Goal: Task Accomplishment & Management: Complete application form

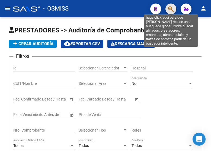
click at [169, 8] on icon "button" at bounding box center [170, 9] width 5 height 6
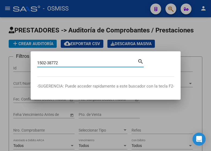
type input "1502-38772"
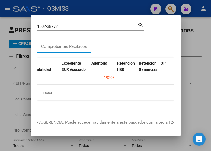
scroll to position [0, 378]
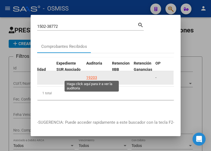
click at [92, 77] on div "19203" at bounding box center [91, 78] width 11 height 6
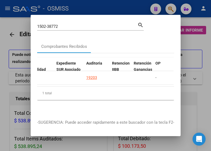
click at [90, 7] on div at bounding box center [105, 75] width 211 height 151
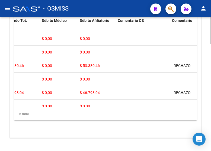
scroll to position [0, 126]
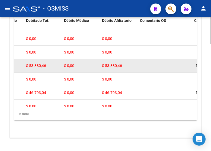
drag, startPoint x: 101, startPoint y: 65, endPoint x: 132, endPoint y: 65, distance: 30.9
click at [132, 65] on datatable-body-cell "$ 53.380,46" at bounding box center [119, 65] width 38 height 13
copy span "$ 53.380,46"
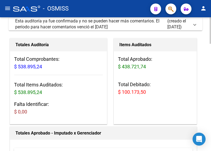
scroll to position [0, 0]
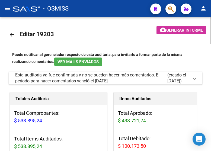
click at [10, 35] on mat-icon "arrow_back" at bounding box center [12, 34] width 6 height 6
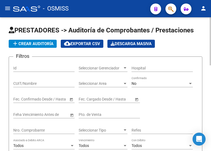
click at [106, 5] on div "- OSMISS" at bounding box center [79, 9] width 133 height 12
click at [96, 15] on mat-toolbar "menu - OSMISS person" at bounding box center [105, 8] width 211 height 17
click at [44, 46] on button "add Crear Auditoría" at bounding box center [33, 44] width 48 height 8
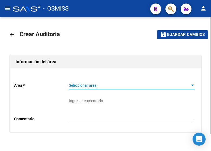
click at [97, 85] on span "Seleccionar area" at bounding box center [129, 85] width 121 height 5
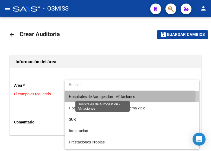
click at [96, 96] on span "Hospitales de Autogestión - Afiliaciones" at bounding box center [102, 97] width 66 height 4
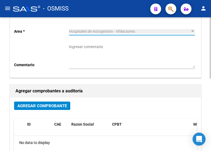
scroll to position [81, 0]
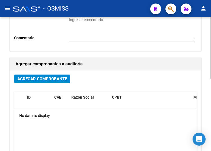
click at [48, 82] on span "Agregar Comprobante" at bounding box center [42, 79] width 50 height 5
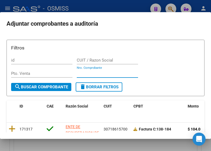
click at [92, 72] on input "Nro. Comprobante" at bounding box center [107, 73] width 61 height 5
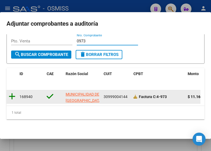
type input "0973"
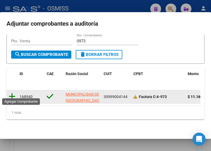
click at [14, 94] on icon at bounding box center [12, 97] width 7 height 8
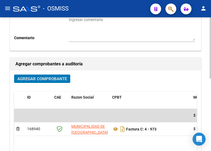
scroll to position [0, 0]
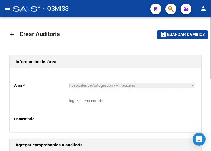
click at [189, 34] on span "Guardar cambios" at bounding box center [186, 34] width 38 height 5
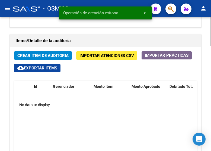
scroll to position [433, 0]
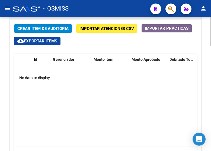
click at [143, 89] on datatable-body "No data to display" at bounding box center [105, 108] width 183 height 75
click at [44, 32] on button "Crear Item de Auditoria" at bounding box center [43, 28] width 58 height 8
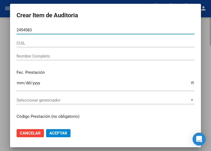
type input "24545836"
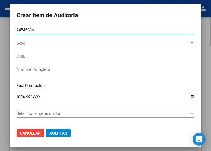
type input "27245458369"
type input "[PERSON_NAME] [PERSON_NAME]"
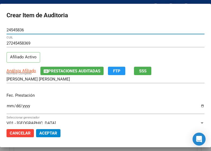
type input "24545836"
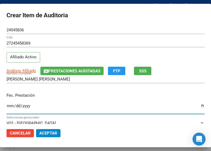
click at [11, 105] on input "Ingresar la fecha" at bounding box center [105, 108] width 198 height 9
type input "[DATE]"
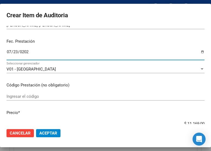
scroll to position [81, 0]
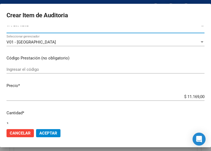
click at [43, 129] on button "Aceptar" at bounding box center [48, 133] width 24 height 8
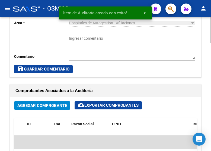
scroll to position [263, 0]
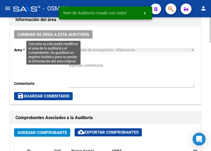
click at [44, 32] on span "Cambiar de área a esta auditoría" at bounding box center [53, 34] width 72 height 5
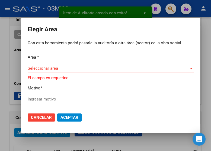
click at [50, 67] on div "Seleccionar area Seleccionar area" at bounding box center [111, 68] width 166 height 8
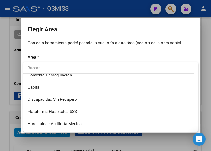
scroll to position [81, 0]
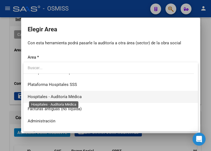
click at [71, 97] on span "Hospitales - Auditoría Médica" at bounding box center [55, 97] width 54 height 5
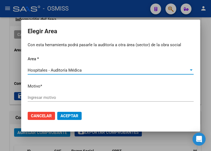
click at [49, 99] on input "Ingresar motivo" at bounding box center [111, 97] width 166 height 5
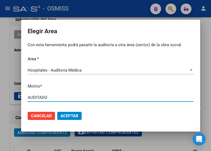
type input "AUDITADO"
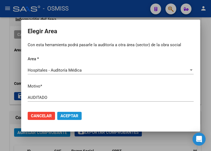
click at [71, 114] on span "Aceptar" at bounding box center [69, 116] width 18 height 5
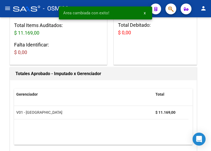
scroll to position [0, 0]
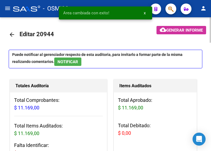
click at [13, 32] on mat-icon "arrow_back" at bounding box center [12, 34] width 6 height 6
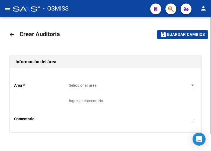
click at [89, 84] on span "Seleccionar area" at bounding box center [129, 85] width 121 height 5
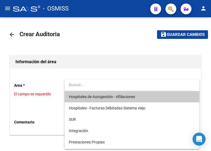
click at [89, 100] on span "Hospitales de Autogestión - Afiliaciones" at bounding box center [132, 96] width 126 height 11
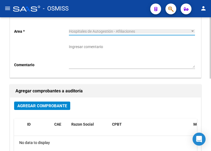
scroll to position [81, 0]
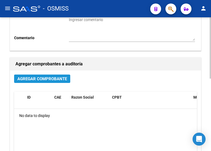
click at [37, 82] on button "Agregar Comprobante" at bounding box center [42, 79] width 56 height 8
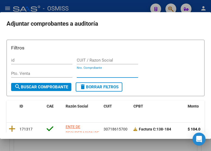
click at [101, 72] on input "Nro. Comprobante" at bounding box center [107, 73] width 61 height 5
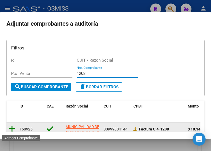
type input "1208"
click at [11, 130] on icon at bounding box center [12, 129] width 7 height 8
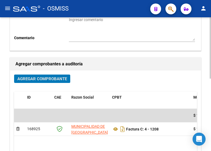
scroll to position [0, 0]
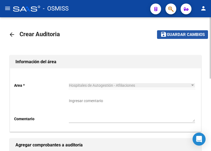
click at [173, 35] on span "Guardar cambios" at bounding box center [186, 34] width 38 height 5
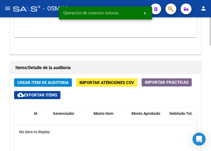
scroll to position [433, 0]
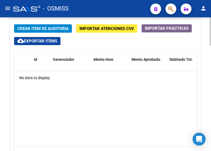
drag, startPoint x: 146, startPoint y: 76, endPoint x: 83, endPoint y: 39, distance: 73.6
click at [146, 76] on div "No data to display" at bounding box center [105, 78] width 183 height 14
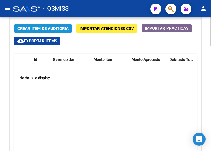
click at [27, 27] on span "Crear Item de Auditoria" at bounding box center [42, 28] width 51 height 5
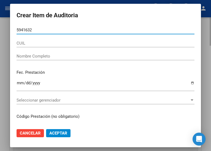
type input "59416320"
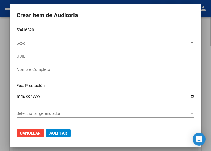
type input "[PERSON_NAME] [PERSON_NAME]"
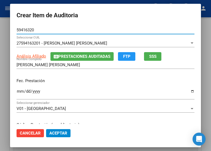
type input "59416320"
click at [17, 89] on div "Ingresar la fecha" at bounding box center [106, 94] width 178 height 12
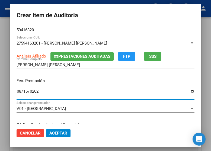
type input "[DATE]"
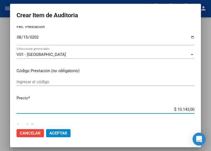
drag, startPoint x: 165, startPoint y: 110, endPoint x: 213, endPoint y: 110, distance: 47.1
click at [210, 110] on html "menu - OSMISS person Firma Express Inicio Calendario SSS Instructivos Contacto …" at bounding box center [105, 75] width 211 height 151
type input "$ 0,03"
type input "$ 0,33"
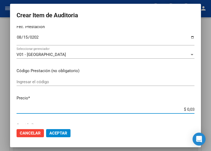
type input "$ 0,33"
type input "$ 3,38"
type input "$ 33,81"
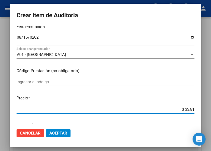
type input "$ 338,10"
type input "$ 3.381,00"
click at [55, 136] on span "Aceptar" at bounding box center [58, 133] width 18 height 5
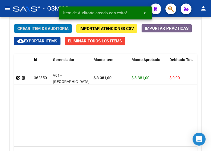
scroll to position [507, 0]
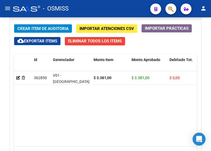
click at [109, 11] on div "- OSMISS" at bounding box center [79, 9] width 133 height 12
click at [37, 28] on span "Crear Item de Auditoria" at bounding box center [42, 28] width 51 height 5
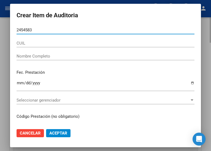
type input "24545836"
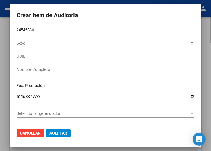
type input "27245458369"
type input "[PERSON_NAME] [PERSON_NAME]"
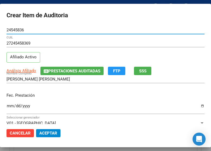
type input "24545836"
click at [11, 104] on input "Ingresar la fecha" at bounding box center [105, 108] width 198 height 9
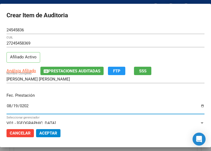
type input "[DATE]"
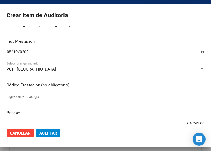
scroll to position [81, 0]
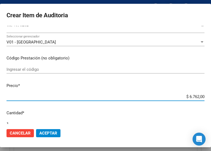
drag, startPoint x: 156, startPoint y: 95, endPoint x: 213, endPoint y: 95, distance: 56.3
click at [210, 95] on html "menu - OSMISS person Firma Express Inicio Calendario SSS Instructivos Contacto …" at bounding box center [105, 75] width 211 height 151
type input "$ 0,03"
type input "$ 0,33"
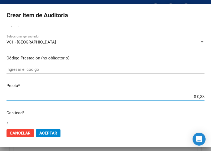
type input "$ 0,33"
type input "$ 3,38"
type input "$ 33,83"
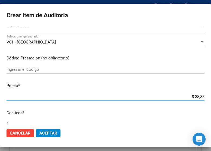
type input "$ 338,30"
type input "$ 3.383,00"
type input "$ 338,30"
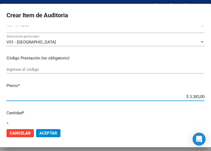
type input "$ 338,30"
type input "$ 33,83"
type input "$ 3,38"
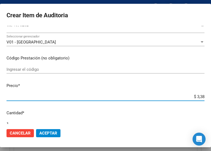
type input "$ 33,81"
type input "$ 338,10"
type input "$ 3.381,00"
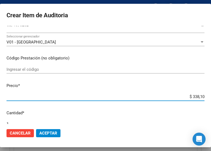
type input "$ 3.381,00"
type input "$ 33.810,00"
type input "$ 3.381,00"
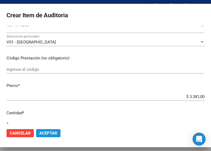
click at [49, 137] on button "Aceptar" at bounding box center [48, 133] width 24 height 8
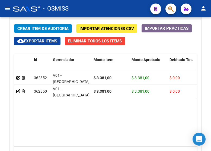
drag, startPoint x: 83, startPoint y: 14, endPoint x: 61, endPoint y: 15, distance: 21.4
click at [83, 14] on div "- OSMISS" at bounding box center [79, 9] width 133 height 12
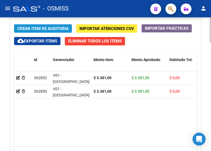
click at [35, 27] on span "Crear Item de Auditoria" at bounding box center [42, 28] width 51 height 5
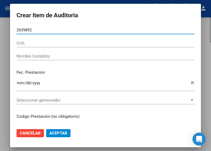
type input "26398920"
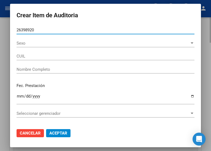
type input "20263989202"
type input "[PERSON_NAME]"
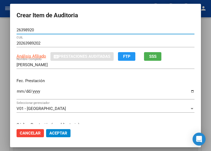
type input "26398920"
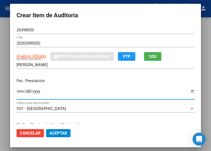
click at [17, 92] on input "Ingresar la fecha" at bounding box center [106, 93] width 178 height 9
type input "[DATE]"
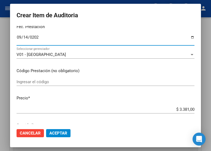
click at [52, 134] on span "Aceptar" at bounding box center [58, 133] width 18 height 5
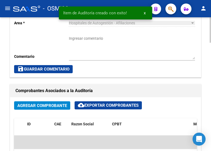
scroll to position [263, 0]
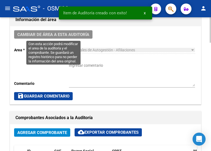
click at [59, 33] on span "Cambiar de área a esta auditoría" at bounding box center [53, 34] width 72 height 5
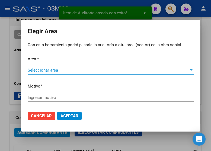
click at [57, 71] on span "Seleccionar area" at bounding box center [108, 70] width 161 height 5
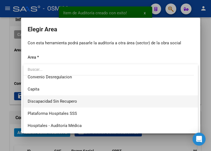
scroll to position [81, 0]
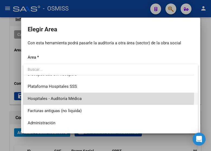
click at [82, 97] on span "Hospitales - Auditoría Médica" at bounding box center [111, 99] width 166 height 12
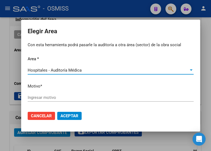
click at [64, 95] on div "Ingresar motivo" at bounding box center [111, 98] width 166 height 8
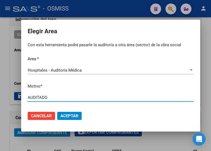
type input "AUDITADO"
click at [71, 115] on span "Aceptar" at bounding box center [69, 116] width 18 height 5
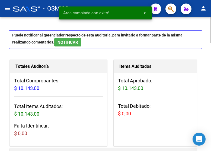
scroll to position [0, 0]
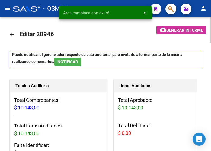
click at [14, 36] on mat-icon "arrow_back" at bounding box center [12, 34] width 6 height 6
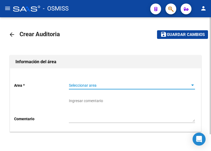
click at [101, 85] on span "Seleccionar area" at bounding box center [129, 85] width 121 height 5
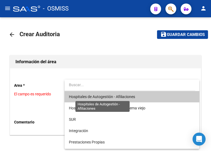
click at [100, 96] on span "Hospitales de Autogestión - Afiliaciones" at bounding box center [102, 97] width 66 height 4
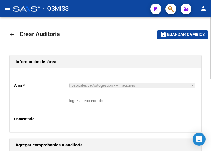
scroll to position [54, 0]
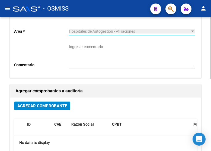
click at [44, 105] on span "Agregar Comprobante" at bounding box center [42, 106] width 50 height 5
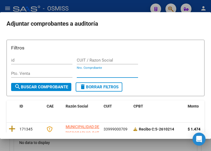
click at [93, 72] on input "Nro. Comprobante" at bounding box center [107, 73] width 61 height 5
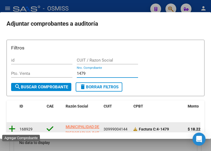
type input "1479"
click at [15, 128] on icon at bounding box center [12, 129] width 7 height 8
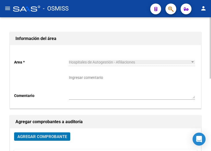
scroll to position [0, 0]
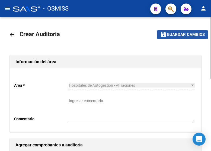
click at [188, 33] on span "Guardar cambios" at bounding box center [186, 34] width 38 height 5
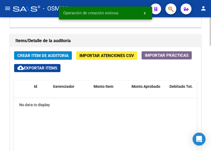
scroll to position [433, 0]
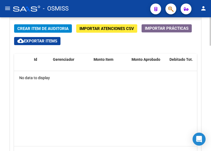
drag, startPoint x: 133, startPoint y: 80, endPoint x: 63, endPoint y: 40, distance: 81.2
click at [133, 80] on div "No data to display" at bounding box center [105, 78] width 183 height 14
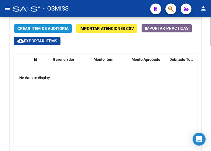
click at [35, 26] on button "Crear Item de Auditoria" at bounding box center [43, 28] width 58 height 8
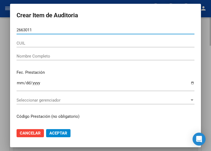
type input "26630119"
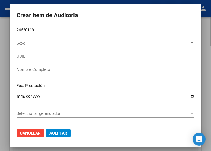
type input "20266301198"
type input "[PERSON_NAME]"
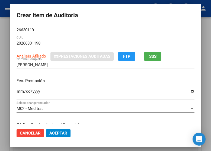
type input "26630119"
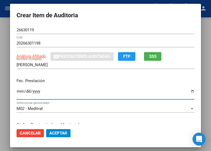
click at [17, 90] on input "Ingresar la fecha" at bounding box center [106, 93] width 178 height 9
type input "[DATE]"
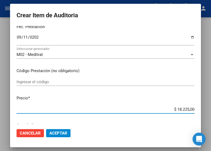
drag, startPoint x: 166, startPoint y: 110, endPoint x: 212, endPoint y: 110, distance: 45.8
click at [210, 110] on html "menu - OSMISS person Firma Express Inicio Calendario SSS Instructivos Contacto …" at bounding box center [105, 75] width 211 height 151
type input "$ 0,01"
type input "$ 0,15"
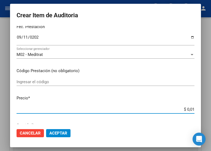
type input "$ 0,15"
type input "$ 1,51"
type input "$ 15,11"
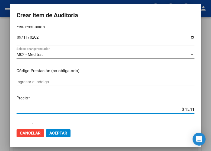
type input "$ 151,10"
type input "$ 1.511,00"
click at [58, 135] on span "Aceptar" at bounding box center [58, 133] width 18 height 5
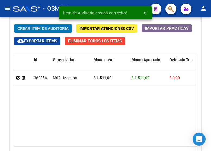
scroll to position [507, 0]
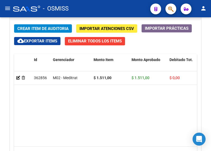
click at [83, 12] on div "- OSMISS" at bounding box center [79, 9] width 133 height 12
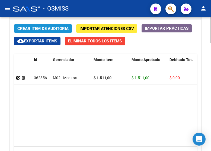
click at [45, 28] on span "Crear Item de Auditoria" at bounding box center [42, 28] width 51 height 5
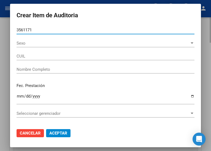
type input "35611711"
type input "27356117110"
type input "BLANCO [PERSON_NAME]"
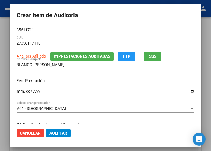
type input "35611711"
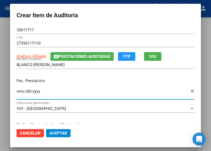
click at [17, 91] on input "Ingresar la fecha" at bounding box center [106, 93] width 178 height 9
type input "[DATE]"
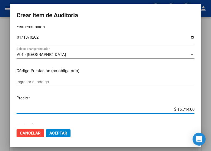
drag, startPoint x: 154, startPoint y: 109, endPoint x: 211, endPoint y: 108, distance: 56.3
click at [210, 108] on html "menu - OSMISS person Firma Express Inicio Calendario SSS Instructivos Contacto …" at bounding box center [105, 75] width 211 height 151
type input "$ 0,05"
type input "$ 0,59"
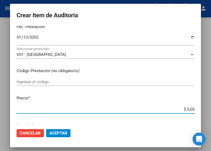
type input "$ 0,59"
type input "$ 5,91"
type input "$ 59,14"
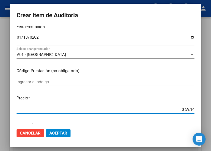
type input "$ 591,40"
type input "$ 5.914,00"
click at [50, 135] on span "Aceptar" at bounding box center [58, 133] width 18 height 5
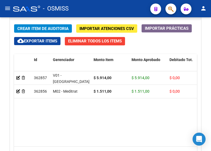
click at [79, 8] on div "- OSMISS" at bounding box center [79, 9] width 133 height 12
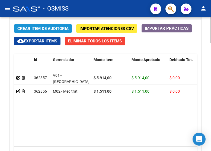
click at [25, 28] on span "Crear Item de Auditoria" at bounding box center [42, 28] width 51 height 5
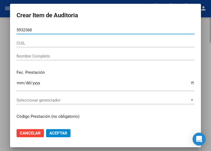
type input "59323688"
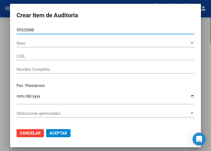
type input "[PERSON_NAME]"
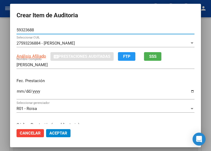
type input "59323688"
click at [17, 92] on input "Ingresar la fecha" at bounding box center [106, 93] width 178 height 9
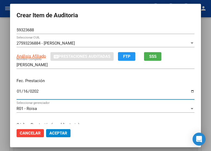
type input "[DATE]"
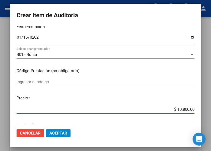
drag, startPoint x: 164, startPoint y: 108, endPoint x: 213, endPoint y: 108, distance: 49.0
click at [210, 108] on html "menu - OSMISS person Firma Express Inicio Calendario SSS Instructivos Contacto …" at bounding box center [105, 75] width 211 height 151
type input "$ 0,05"
type input "$ 0,54"
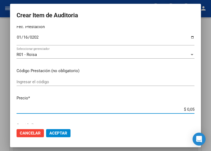
type input "$ 0,54"
type input "$ 5,40"
type input "$ 54,00"
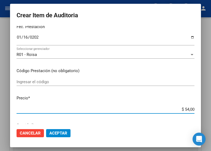
type input "$ 540,00"
type input "$ 5.400,00"
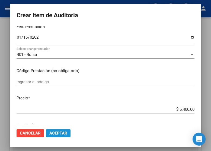
click at [58, 133] on span "Aceptar" at bounding box center [58, 133] width 18 height 5
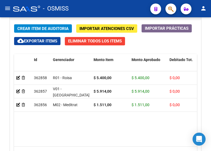
click at [112, 11] on div "- OSMISS" at bounding box center [79, 9] width 133 height 12
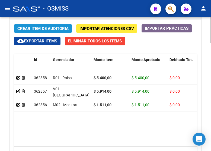
click at [47, 27] on span "Crear Item de Auditoria" at bounding box center [42, 28] width 51 height 5
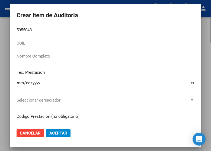
type input "59550482"
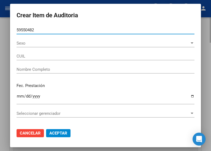
type input "27595504827"
type input "[PERSON_NAME] [PERSON_NAME] NAMIBI"
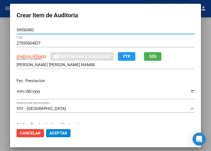
type input "59550482"
click at [17, 91] on input "Ingresar la fecha" at bounding box center [106, 93] width 178 height 9
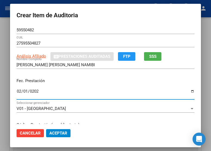
type input "[DATE]"
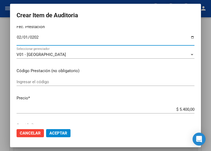
click at [58, 131] on button "Aceptar" at bounding box center [58, 133] width 24 height 8
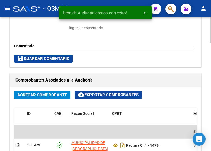
scroll to position [247, 0]
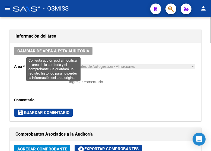
click at [65, 50] on span "Cambiar de área a esta auditoría" at bounding box center [53, 51] width 72 height 5
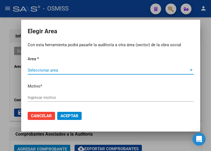
click at [43, 71] on span "Seleccionar area" at bounding box center [108, 70] width 161 height 5
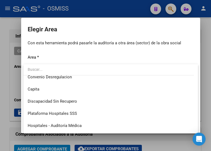
scroll to position [81, 0]
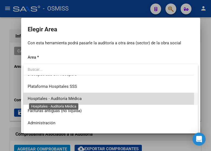
click at [77, 98] on span "Hospitales - Auditoría Médica" at bounding box center [55, 98] width 54 height 5
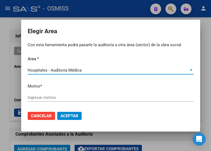
click at [53, 98] on input "Ingresar motivo" at bounding box center [111, 97] width 166 height 5
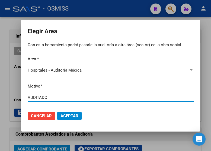
type input "AUDITADO"
click at [81, 116] on button "Aceptar" at bounding box center [69, 116] width 24 height 8
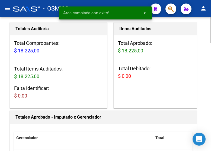
scroll to position [0, 0]
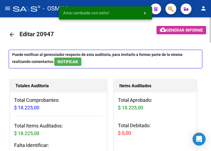
click at [11, 33] on mat-icon "arrow_back" at bounding box center [12, 34] width 6 height 6
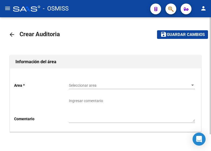
click at [87, 82] on div "Seleccionar area Seleccionar area" at bounding box center [132, 84] width 126 height 11
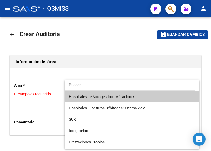
click at [87, 94] on span "Hospitales de Autogestión - Afiliaciones" at bounding box center [132, 96] width 126 height 11
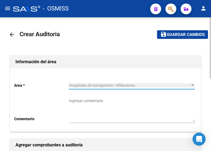
scroll to position [81, 0]
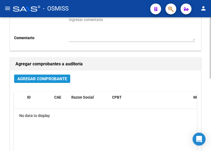
click at [44, 79] on span "Agregar Comprobante" at bounding box center [42, 79] width 50 height 5
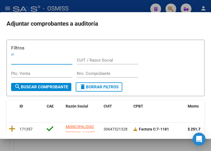
click at [92, 73] on input "Nro. Comprobante" at bounding box center [107, 73] width 61 height 5
click at [134, 20] on h2 "Adjuntar comprobantes a auditoría" at bounding box center [105, 24] width 198 height 10
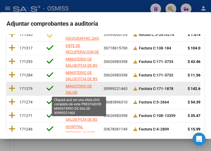
scroll to position [0, 0]
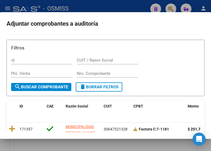
click at [95, 6] on div at bounding box center [105, 75] width 211 height 151
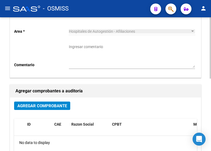
scroll to position [108, 0]
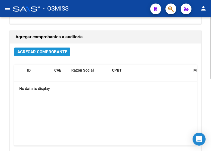
click at [40, 48] on button "Agregar Comprobante" at bounding box center [42, 52] width 56 height 8
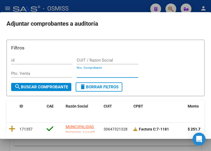
click at [85, 74] on input "Nro. Comprobante" at bounding box center [107, 73] width 61 height 5
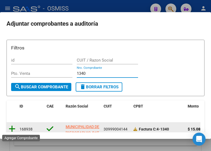
type input "1340"
click at [12, 131] on icon at bounding box center [12, 129] width 7 height 8
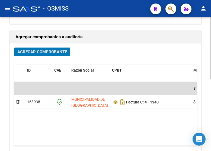
scroll to position [0, 0]
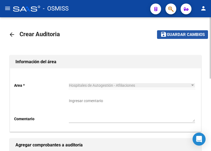
click at [183, 31] on button "save Guardar cambios" at bounding box center [182, 34] width 51 height 8
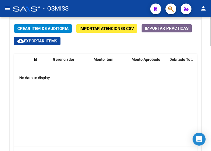
scroll to position [435, 0]
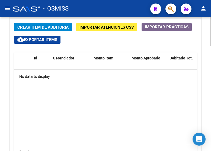
click at [209, 116] on div at bounding box center [209, 124] width 1 height 28
click at [142, 79] on div "No data to display" at bounding box center [105, 77] width 183 height 14
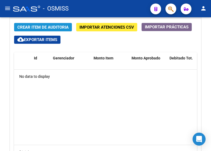
click at [32, 28] on span "Crear Item de Auditoria" at bounding box center [42, 27] width 51 height 5
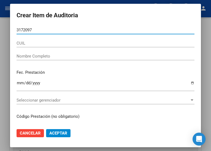
type input "31720973"
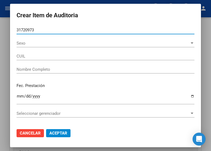
type input "27317209733"
type input "[PERSON_NAME]"
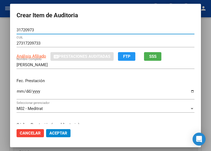
type input "31720973"
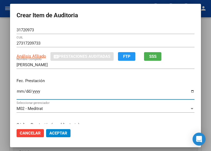
click at [17, 92] on input "Ingresar la fecha" at bounding box center [106, 93] width 178 height 9
type input "[DATE]"
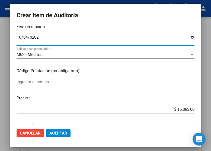
click at [42, 53] on div "M02 - Meditrat" at bounding box center [103, 54] width 173 height 5
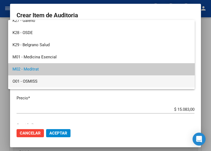
scroll to position [135, 0]
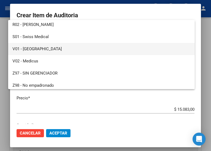
click at [38, 50] on span "V01 - [GEOGRAPHIC_DATA]" at bounding box center [101, 49] width 178 height 12
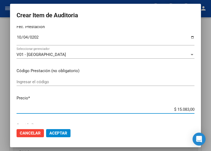
drag, startPoint x: 164, startPoint y: 107, endPoint x: 213, endPoint y: 106, distance: 48.2
click at [210, 106] on html "menu - OSMISS person Firma Express Inicio Calendario SSS Instructivos Contacto …" at bounding box center [105, 75] width 211 height 151
type input "$ 0,03"
type input "$ 0,33"
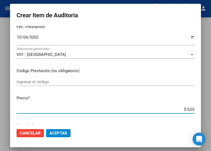
type input "$ 0,33"
type input "$ 3,38"
type input "$ 33,81"
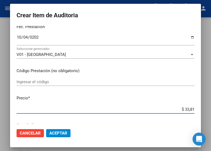
type input "$ 338,10"
type input "$ 3.381,00"
click at [55, 132] on span "Aceptar" at bounding box center [58, 133] width 18 height 5
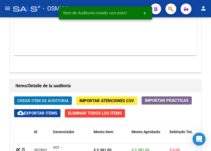
scroll to position [508, 0]
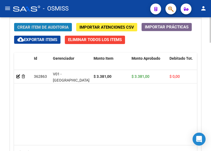
click at [48, 27] on span "Crear Item de Auditoria" at bounding box center [42, 27] width 51 height 5
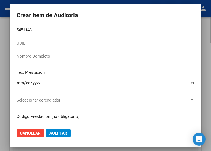
type input "54511434"
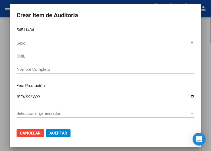
type input "20545114349"
type input "[PERSON_NAME]"
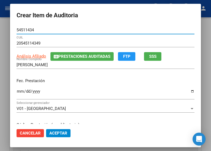
type input "54511434"
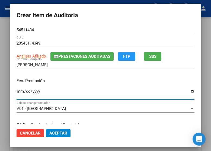
click at [17, 93] on input "Ingresar la fecha" at bounding box center [106, 93] width 178 height 9
type input "[DATE]"
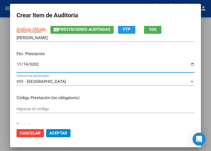
scroll to position [54, 0]
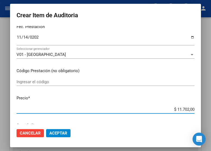
drag, startPoint x: 168, startPoint y: 108, endPoint x: 206, endPoint y: 107, distance: 37.9
click at [206, 107] on div "Crear Item de Auditoria 54511434 Nro Documento 20545114349 CUIL Análisis Afilia…" at bounding box center [105, 75] width 211 height 151
type input "$ 0,03"
type input "$ 0,35"
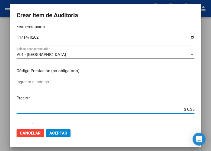
type input "$ 0,35"
type input "$ 3,58"
type input "$ 35,85"
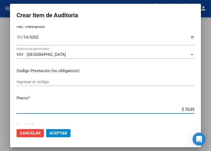
type input "$ 358,50"
type input "$ 3.585,00"
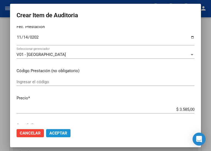
click at [56, 132] on span "Aceptar" at bounding box center [58, 133] width 18 height 5
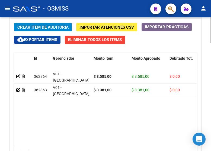
click at [40, 22] on div "Crear Item de Auditoria Importar Atenciones CSV Importar Prácticas cloud_downlo…" at bounding box center [105, 97] width 191 height 157
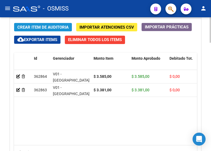
click at [40, 26] on span "Crear Item de Auditoria" at bounding box center [42, 27] width 51 height 5
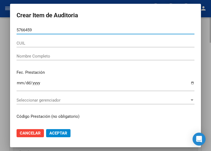
type input "57664597"
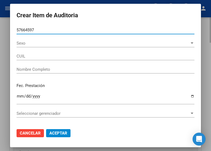
type input "20576645970"
type input "[PERSON_NAME] [PERSON_NAME]"
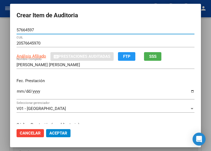
type input "57664597"
click at [17, 91] on input "Ingresar la fecha" at bounding box center [106, 93] width 178 height 9
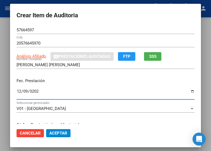
type input "[DATE]"
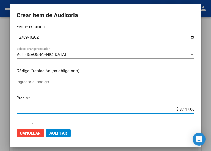
drag, startPoint x: 161, startPoint y: 108, endPoint x: 211, endPoint y: 110, distance: 50.4
click at [210, 110] on html "menu - OSMISS person Firma Express Inicio Calendario SSS Instructivos Contacto …" at bounding box center [105, 75] width 211 height 151
type input "$ 0,05"
type input "$ 0,54"
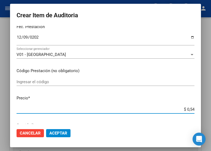
type input "$ 0,54"
type input "$ 5,40"
type input "$ 54,00"
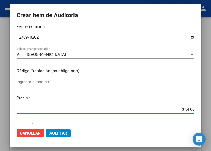
type input "$ 540,00"
type input "$ 5.400,00"
click at [62, 134] on span "Aceptar" at bounding box center [58, 133] width 18 height 5
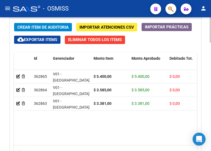
click at [40, 24] on button "Crear Item de Auditoria" at bounding box center [43, 27] width 58 height 8
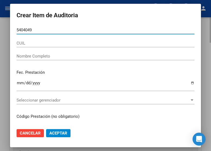
type input "54040498"
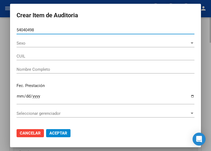
type input "20540404985"
type input "[PERSON_NAME]"
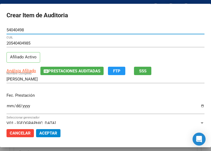
type input "54040498"
click at [12, 105] on input "Ingresar la fecha" at bounding box center [105, 108] width 198 height 9
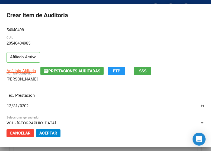
type input "[DATE]"
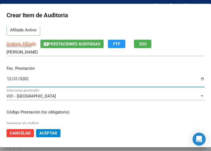
scroll to position [81, 0]
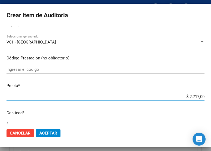
drag, startPoint x: 175, startPoint y: 96, endPoint x: 213, endPoint y: 96, distance: 37.9
click at [210, 96] on html "menu - OSMISS person Firma Express Inicio Calendario SSS Instructivos Contacto …" at bounding box center [105, 75] width 211 height 151
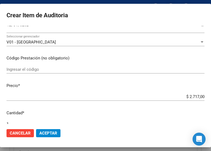
click at [45, 129] on mat-dialog-actions "Cancelar Aceptar" at bounding box center [105, 133] width 198 height 18
click at [46, 134] on span "Aceptar" at bounding box center [48, 133] width 18 height 5
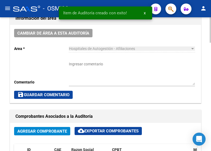
scroll to position [238, 0]
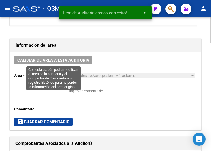
click at [63, 60] on span "Cambiar de área a esta auditoría" at bounding box center [53, 60] width 72 height 5
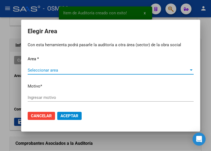
click at [46, 68] on span "Seleccionar area" at bounding box center [108, 70] width 161 height 5
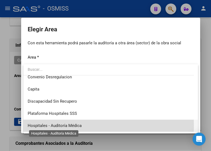
click at [73, 126] on span "Hospitales - Auditoría Médica" at bounding box center [55, 125] width 54 height 5
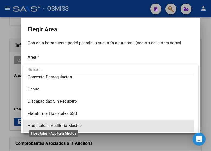
scroll to position [52, 0]
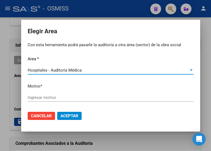
click at [51, 97] on input "Ingresar motivo" at bounding box center [111, 97] width 166 height 5
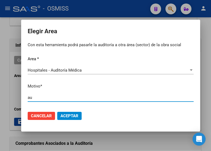
type input "a"
type input "AUDITADO"
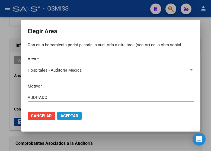
click at [77, 116] on span "Aceptar" at bounding box center [69, 116] width 18 height 5
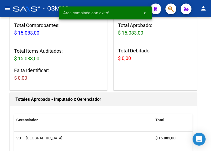
scroll to position [0, 0]
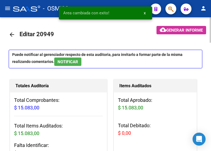
click at [13, 35] on mat-icon "arrow_back" at bounding box center [12, 34] width 6 height 6
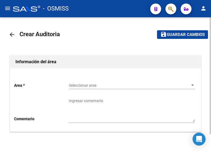
click at [78, 87] on span "Seleccionar area" at bounding box center [129, 85] width 121 height 5
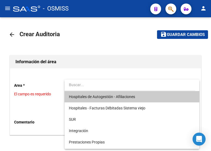
click at [86, 91] on div at bounding box center [129, 85] width 131 height 11
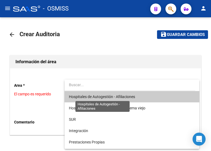
click at [81, 96] on span "Hospitales de Autogestión - Afiliaciones" at bounding box center [102, 97] width 66 height 4
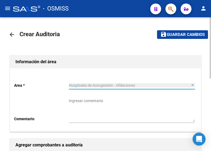
scroll to position [54, 0]
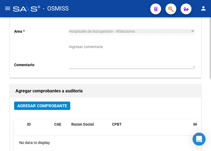
click at [48, 104] on span "Agregar Comprobante" at bounding box center [42, 106] width 50 height 5
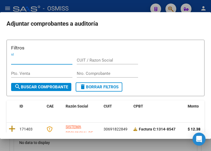
click at [90, 72] on input "Nro. Comprobante" at bounding box center [107, 73] width 61 height 5
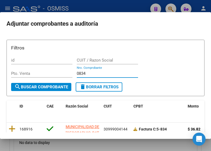
scroll to position [37, 0]
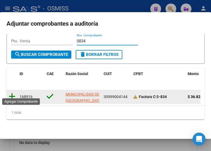
type input "0834"
click at [12, 93] on icon at bounding box center [12, 97] width 7 height 8
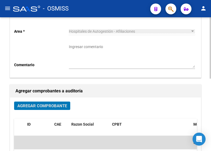
scroll to position [0, 0]
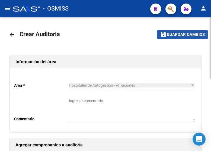
click at [180, 33] on span "Guardar cambios" at bounding box center [186, 34] width 38 height 5
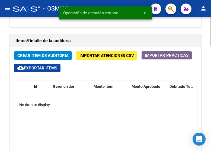
scroll to position [433, 0]
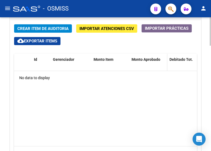
click at [131, 71] on datatable-header-cell "Monto Aprobado" at bounding box center [148, 66] width 38 height 24
click at [59, 30] on span "Crear Item de Auditoria" at bounding box center [42, 28] width 51 height 5
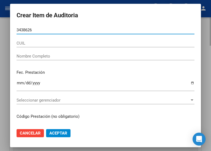
type input "34386266"
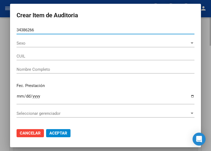
type input "27343862666"
type input "[PERSON_NAME] [PERSON_NAME]"
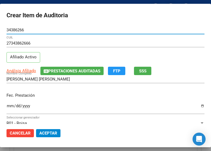
type input "34386266"
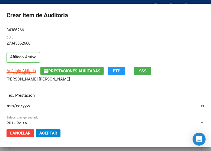
click at [9, 107] on input "Ingresar la fecha" at bounding box center [105, 108] width 198 height 9
type input "[DATE]"
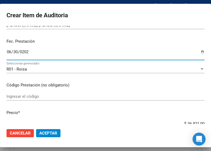
scroll to position [81, 0]
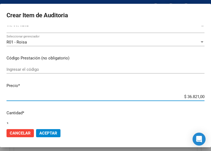
drag, startPoint x: 170, startPoint y: 96, endPoint x: 213, endPoint y: 97, distance: 42.8
click at [210, 97] on html "menu - OSMISS person Firma Express Inicio Calendario SSS Instructivos Contacto …" at bounding box center [105, 75] width 211 height 151
type input "$ 0,03"
type input "$ 0,39"
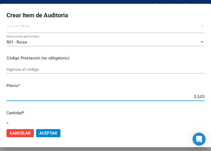
type input "$ 0,39"
type input "$ 3,99"
type input "$ 39,98"
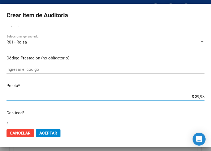
type input "$ 399,80"
type input "$ 3.998,00"
click at [46, 131] on span "Aceptar" at bounding box center [48, 133] width 18 height 5
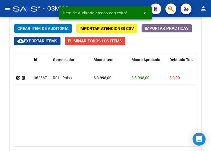
scroll to position [507, 0]
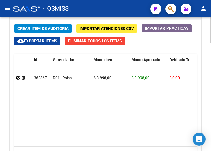
drag, startPoint x: 139, startPoint y: 81, endPoint x: 102, endPoint y: 61, distance: 42.2
click at [139, 81] on div "$ 3.998,00" at bounding box center [148, 78] width 34 height 6
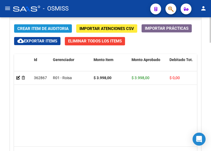
click at [49, 30] on span "Crear Item de Auditoria" at bounding box center [42, 28] width 51 height 5
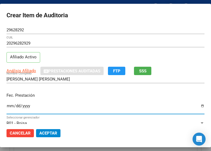
click at [9, 106] on input "Ingresar la fecha" at bounding box center [105, 108] width 198 height 9
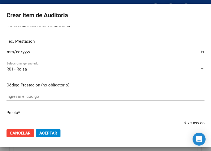
scroll to position [81, 0]
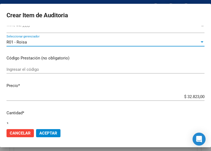
click at [21, 43] on span "R01 - Roisa" at bounding box center [16, 42] width 20 height 5
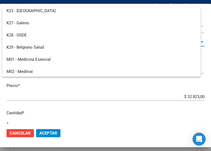
scroll to position [12, 0]
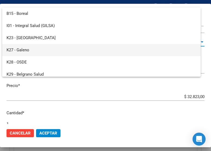
click at [28, 48] on span "K27 - Galeno" at bounding box center [101, 50] width 190 height 12
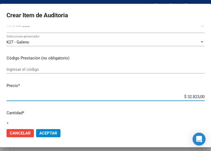
drag, startPoint x: 163, startPoint y: 96, endPoint x: 211, endPoint y: 96, distance: 47.7
click at [210, 96] on html "menu - OSMISS person Firma Express Inicio Calendario SSS Instructivos Contacto …" at bounding box center [105, 75] width 211 height 151
click at [55, 135] on span "Aceptar" at bounding box center [48, 133] width 18 height 5
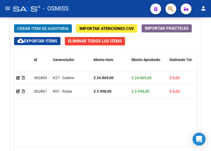
click at [75, 9] on div "- OSMISS" at bounding box center [79, 9] width 133 height 12
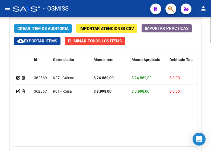
click at [40, 26] on span "Crear Item de Auditoria" at bounding box center [42, 28] width 51 height 5
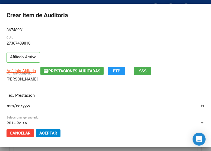
click at [9, 105] on input "Ingresar la fecha" at bounding box center [105, 108] width 198 height 9
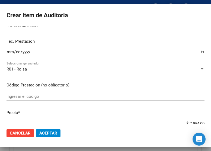
scroll to position [81, 0]
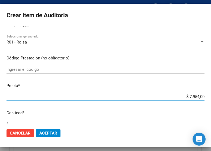
drag, startPoint x: 171, startPoint y: 98, endPoint x: 213, endPoint y: 96, distance: 41.2
click at [210, 96] on html "menu - OSMISS person Firma Express Inicio Calendario SSS Instructivos Contacto …" at bounding box center [105, 75] width 211 height 151
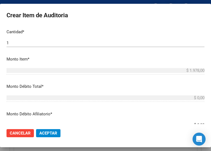
scroll to position [217, 0]
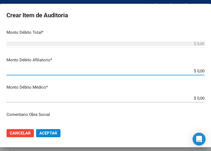
drag, startPoint x: 182, startPoint y: 72, endPoint x: 213, endPoint y: 70, distance: 30.7
click at [210, 70] on html "menu - OSMISS person Firma Express Inicio Calendario SSS Instructivos Contacto …" at bounding box center [105, 75] width 211 height 151
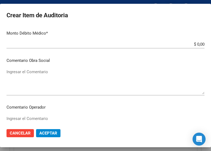
scroll to position [298, 0]
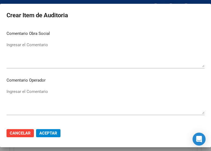
click at [30, 93] on textarea "Ingresar el Comentario" at bounding box center [105, 101] width 198 height 25
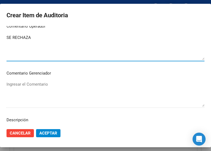
scroll to position [379, 0]
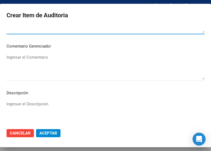
click at [22, 103] on textarea "Ingresar el Descripción" at bounding box center [105, 113] width 198 height 25
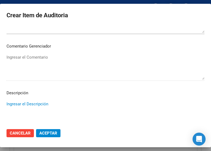
scroll to position [406, 0]
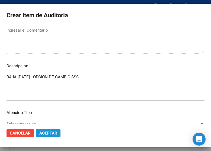
click at [53, 133] on span "Aceptar" at bounding box center [48, 133] width 18 height 5
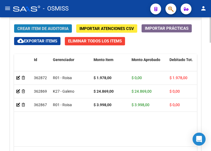
click at [49, 27] on span "Crear Item de Auditoria" at bounding box center [42, 28] width 51 height 5
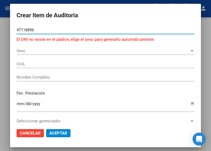
click at [24, 30] on input "47118896" at bounding box center [106, 30] width 178 height 5
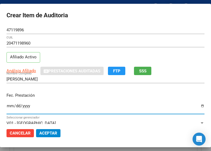
click at [9, 106] on input "Ingresar la fecha" at bounding box center [105, 108] width 198 height 9
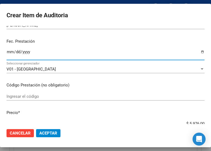
scroll to position [108, 0]
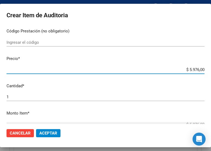
drag, startPoint x: 174, startPoint y: 70, endPoint x: 213, endPoint y: 70, distance: 38.7
click at [210, 70] on html "menu - OSMISS person Firma Express Inicio Calendario SSS Instructivos Contacto …" at bounding box center [105, 75] width 211 height 151
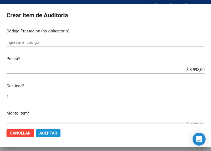
click at [44, 134] on span "Aceptar" at bounding box center [48, 133] width 18 height 5
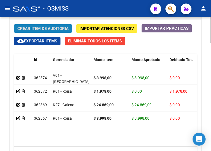
click at [53, 30] on span "Crear Item de Auditoria" at bounding box center [42, 28] width 51 height 5
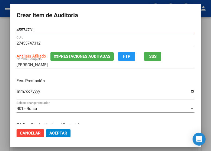
click at [17, 92] on input "Ingresar la fecha" at bounding box center [106, 93] width 178 height 9
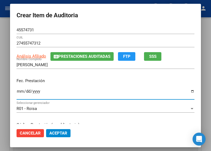
scroll to position [54, 0]
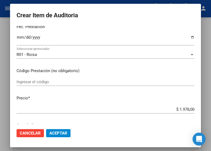
click at [53, 134] on span "Aceptar" at bounding box center [58, 133] width 18 height 5
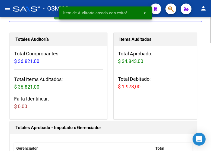
scroll to position [0, 0]
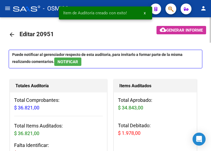
click at [176, 27] on button "cloud_download Generar informe" at bounding box center [181, 30] width 50 height 8
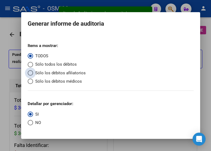
click at [45, 71] on span "Sólo los débitos afiliatorios" at bounding box center [59, 73] width 53 height 6
click at [33, 71] on input "Sólo los débitos afiliatorios" at bounding box center [30, 72] width 5 height 5
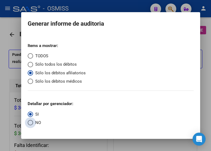
click at [31, 122] on span "Select an option" at bounding box center [30, 122] width 5 height 5
click at [31, 122] on input "NO" at bounding box center [30, 122] width 5 height 5
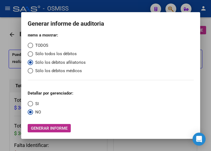
click at [45, 129] on span "Generar informe" at bounding box center [49, 128] width 37 height 5
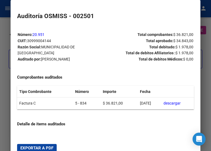
scroll to position [131, 0]
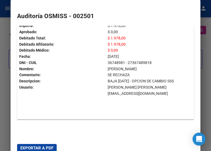
click at [40, 147] on span "Exportar a PDF" at bounding box center [36, 148] width 33 height 5
click at [7, 79] on div at bounding box center [105, 75] width 211 height 151
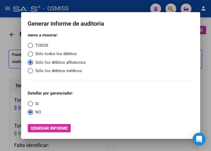
click at [7, 79] on div at bounding box center [105, 75] width 211 height 151
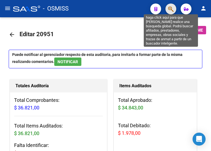
click at [169, 10] on icon "button" at bounding box center [170, 9] width 5 height 6
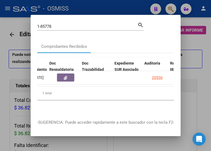
scroll to position [0, 320]
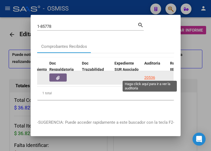
click at [152, 76] on div "20536" at bounding box center [149, 78] width 11 height 6
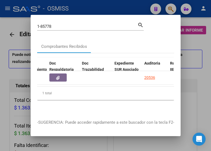
click at [107, 3] on div at bounding box center [105, 75] width 211 height 151
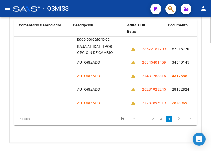
scroll to position [215, 373]
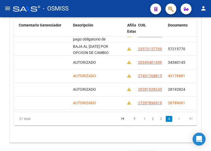
click at [117, 5] on div "- OSMISS" at bounding box center [79, 9] width 133 height 12
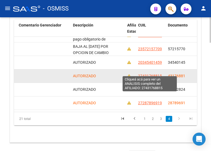
scroll to position [569, 0]
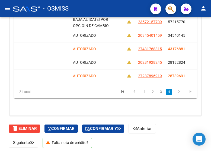
click at [118, 8] on div "- OSMISS" at bounding box center [79, 9] width 133 height 12
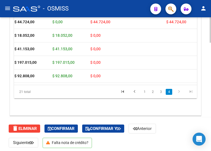
scroll to position [215, 0]
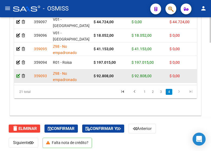
click at [18, 74] on icon at bounding box center [18, 76] width 4 height 4
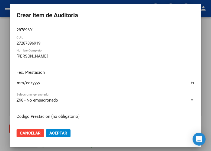
scroll to position [27, 0]
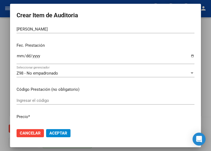
click at [43, 71] on span "Z98 - No empadronado" at bounding box center [37, 73] width 41 height 5
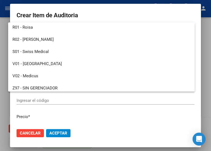
scroll to position [96, 0]
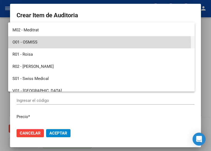
click at [41, 45] on span "O01 - OSMISS" at bounding box center [101, 42] width 178 height 12
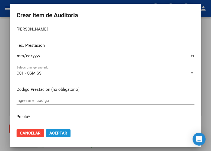
click at [56, 135] on span "Aceptar" at bounding box center [58, 133] width 18 height 5
click at [58, 134] on span "Aceptar" at bounding box center [58, 133] width 18 height 5
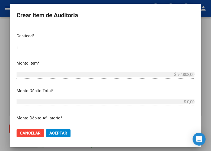
scroll to position [162, 0]
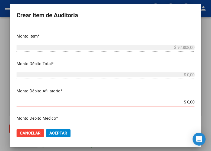
click at [174, 101] on input "$ 0,00" at bounding box center [106, 102] width 178 height 5
click at [51, 131] on button "Aceptar" at bounding box center [58, 133] width 24 height 8
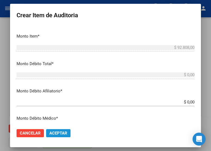
click at [55, 131] on button "Aceptar" at bounding box center [58, 133] width 24 height 8
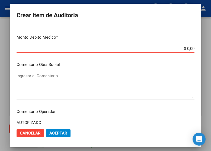
click at [180, 45] on div "$ 0,00 Ingresar [GEOGRAPHIC_DATA]" at bounding box center [106, 49] width 178 height 8
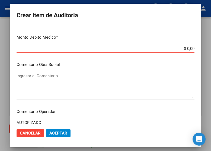
click at [178, 47] on input "$ 0,00" at bounding box center [106, 48] width 178 height 5
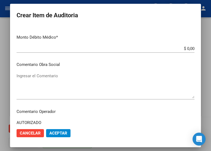
click at [76, 128] on mat-dialog-actions "Cancelar Aceptar" at bounding box center [106, 133] width 178 height 18
click at [59, 134] on span "Aceptar" at bounding box center [58, 133] width 18 height 5
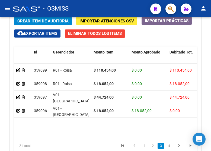
scroll to position [215, 0]
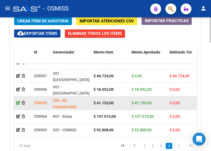
click at [17, 101] on icon at bounding box center [18, 103] width 4 height 4
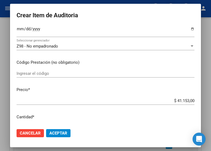
scroll to position [27, 0]
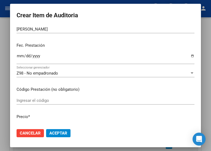
click at [109, 18] on h2 "Crear Item de Auditoria" at bounding box center [106, 15] width 178 height 10
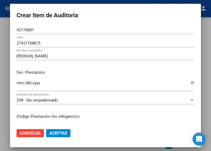
click at [63, 101] on div "Z98 - No empadronado" at bounding box center [103, 100] width 173 height 5
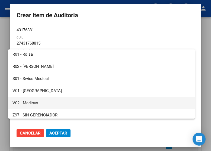
scroll to position [96, 0]
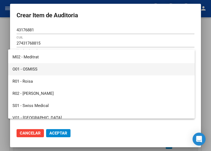
click at [40, 70] on span "O01 - OSMISS" at bounding box center [101, 69] width 178 height 12
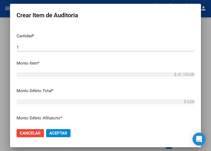
scroll to position [162, 0]
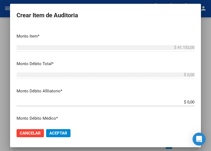
click at [125, 100] on div "$ 0,00 Ingresar el monto Afiliatorio" at bounding box center [106, 102] width 178 height 8
drag, startPoint x: 176, startPoint y: 103, endPoint x: 209, endPoint y: 103, distance: 32.5
click at [209, 103] on div "Crear Item de Auditoria 43176881 Nro Documento 27431768815 CUIL [PERSON_NAME] N…" at bounding box center [105, 75] width 211 height 151
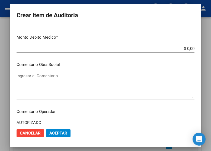
scroll to position [271, 0]
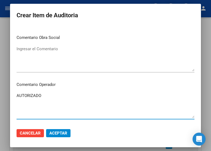
drag, startPoint x: 44, startPoint y: 97, endPoint x: -48, endPoint y: 93, distance: 92.5
click at [0, 93] on html "menu - OSMISS person Firma Express Inicio Calendario SSS Instructivos Contacto …" at bounding box center [105, 75] width 211 height 151
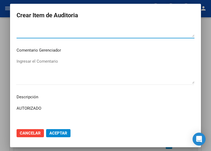
scroll to position [379, 0]
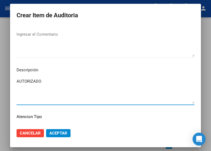
click at [49, 80] on textarea "AUTORIZADO" at bounding box center [106, 91] width 178 height 25
drag, startPoint x: 49, startPoint y: 80, endPoint x: 11, endPoint y: 79, distance: 37.9
click at [11, 79] on mat-dialog-content "43176881 Nro Documento 27431768815 CUIL [PERSON_NAME] Nombre Completo Fec. Pres…" at bounding box center [105, 75] width 191 height 98
click at [67, 80] on textarea "BAJA ASIGNADA AL" at bounding box center [106, 91] width 178 height 25
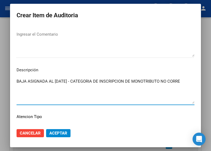
click at [165, 80] on textarea "BAJA ASIGNADA AL [DATE] - CATEGORIA DE INSCRIPCION DE MONOTRIBUTO NO CORRE" at bounding box center [106, 91] width 178 height 25
click at [31, 89] on textarea "BAJA ASIGNADA AL [DATE] - CATEGORIA DE INSCRIPCION DE MONOTRIBUTO (SOCIAL) NO C…" at bounding box center [106, 91] width 178 height 25
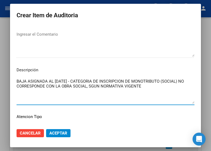
click at [86, 87] on textarea "BAJA ASIGNADA AL [DATE] - CATEGORIA DE INSCRIPCION DE MONOTRIBUTO (SOCIAL) NO C…" at bounding box center [106, 91] width 178 height 25
click at [143, 86] on textarea "BAJA ASIGNADA AL [DATE] - CATEGORIA DE INSCRIPCION DE MONOTRIBUTO (SOCIAL) NO C…" at bounding box center [106, 91] width 178 height 25
paste textarea "DECRETO 955/2024 (SSS)"
click at [141, 86] on textarea "BAJA ASIGNADA AL [DATE] - CATEGORIA DE INSCRIPCION DE MONOTRIBUTO (SOCIAL) NO C…" at bounding box center [106, 91] width 178 height 25
click at [60, 133] on span "Aceptar" at bounding box center [58, 133] width 18 height 5
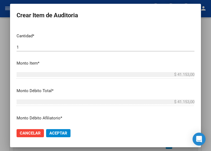
scroll to position [190, 0]
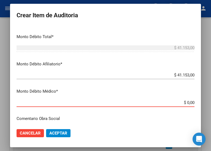
click at [177, 103] on input "$ 0,00" at bounding box center [106, 102] width 178 height 5
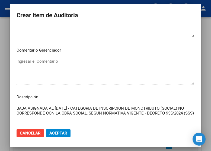
click at [54, 130] on button "Aceptar" at bounding box center [58, 133] width 24 height 8
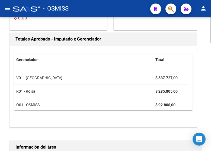
scroll to position [0, 0]
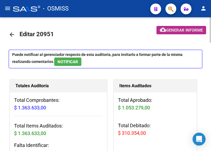
click at [177, 27] on button "cloud_download Generar informe" at bounding box center [181, 30] width 50 height 8
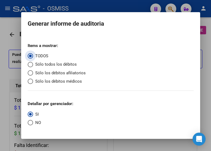
click at [56, 73] on span "Sólo los débitos afiliatorios" at bounding box center [59, 73] width 53 height 6
click at [33, 73] on input "Sólo los débitos afiliatorios" at bounding box center [30, 72] width 5 height 5
click at [32, 124] on span "Select an option" at bounding box center [30, 122] width 5 height 5
click at [32, 124] on input "NO" at bounding box center [30, 122] width 5 height 5
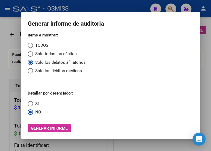
click at [59, 134] on mat-dialog-container "Generar informe de auditoria Items a mostrar: TODOS Sólo todos los débitos Sólo…" at bounding box center [110, 75] width 179 height 127
click at [59, 132] on button "Generar informe" at bounding box center [49, 128] width 43 height 8
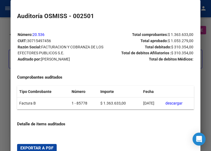
scroll to position [27, 0]
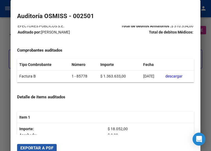
click at [46, 146] on span "Exportar a PDF" at bounding box center [36, 148] width 33 height 5
click at [127, 8] on mat-dialog-container "Auditoría OSMISS - 002501 Número: 20.536 CUIT: 30715497456 Razón Social: FACTUR…" at bounding box center [106, 82] width 190 height 164
click at [203, 18] on div at bounding box center [105, 75] width 211 height 151
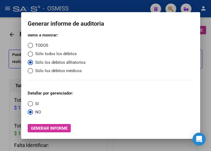
click at [203, 18] on div at bounding box center [105, 75] width 211 height 151
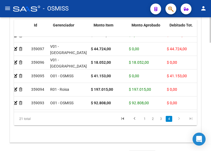
scroll to position [212, 0]
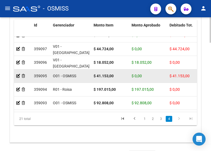
click at [15, 75] on datatable-body-cell at bounding box center [23, 76] width 18 height 13
click at [18, 75] on icon at bounding box center [18, 76] width 4 height 4
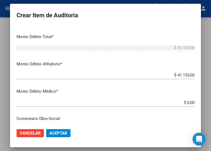
scroll to position [217, 0]
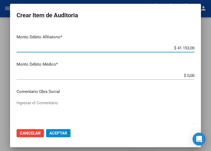
drag, startPoint x: 162, startPoint y: 48, endPoint x: 199, endPoint y: 49, distance: 36.8
click at [199, 49] on mat-dialog-content "43176881 Nro Documento 27431768815 CUIL [PERSON_NAME] Nombre Completo Fec. Pres…" at bounding box center [105, 75] width 191 height 98
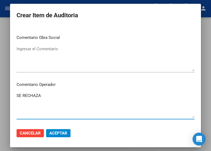
drag, startPoint x: 54, startPoint y: 95, endPoint x: 4, endPoint y: 93, distance: 50.7
click at [4, 93] on div "Crear Item de Auditoria 43176881 Nro Documento 27431768815 CUIL [PERSON_NAME] N…" at bounding box center [105, 75] width 211 height 151
click at [19, 96] on textarea "Ingresar el Comentario" at bounding box center [106, 105] width 178 height 25
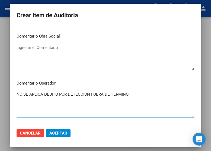
scroll to position [299, 0]
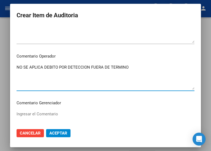
click at [109, 69] on textarea "NO SE APLICA DEBITO POR DETECCION FUERA DE TERMINO" at bounding box center [106, 76] width 178 height 25
click at [134, 66] on textarea "NO SE APLICA DEBITO POR DETECCION FUERA DE TÉRMINO" at bounding box center [106, 76] width 178 height 25
click at [64, 134] on button "Aceptar" at bounding box center [58, 133] width 24 height 8
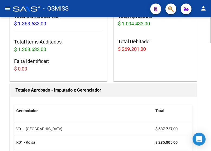
scroll to position [0, 0]
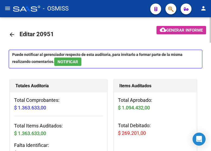
click at [10, 36] on mat-icon "arrow_back" at bounding box center [12, 34] width 6 height 6
click at [11, 33] on mat-icon "arrow_back" at bounding box center [12, 34] width 6 height 6
